Goal: Task Accomplishment & Management: Manage account settings

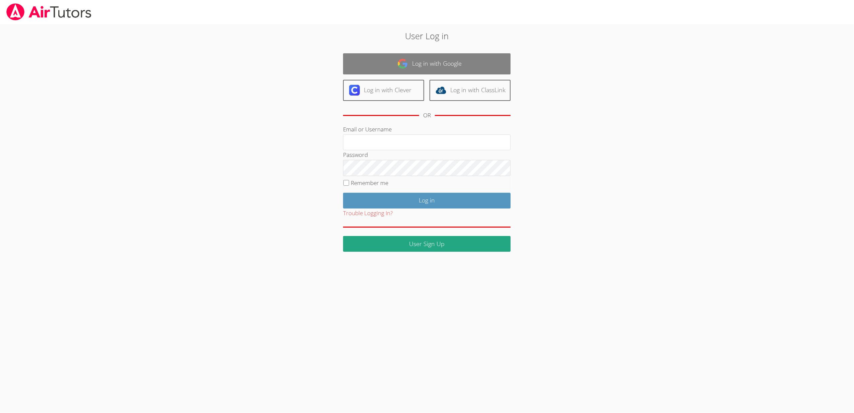
type input "[EMAIL_ADDRESS][DOMAIN_NAME]"
click at [410, 62] on link "Log in with Google" at bounding box center [427, 63] width 168 height 21
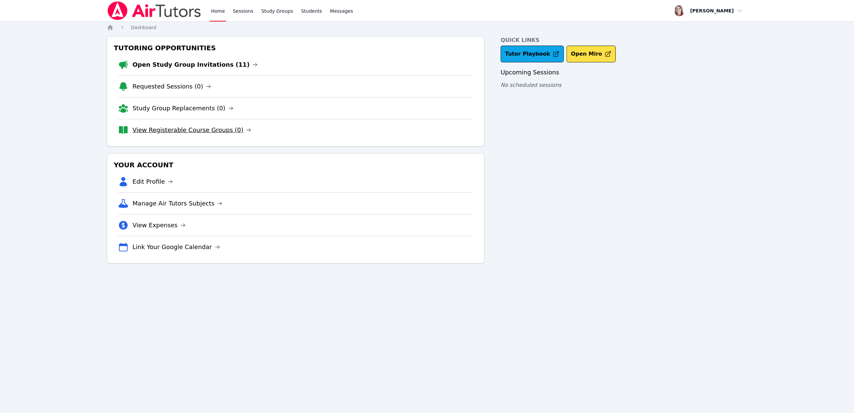
click at [206, 128] on link "View Registerable Course Groups (0)" at bounding box center [192, 129] width 119 height 9
